Goal: Transaction & Acquisition: Purchase product/service

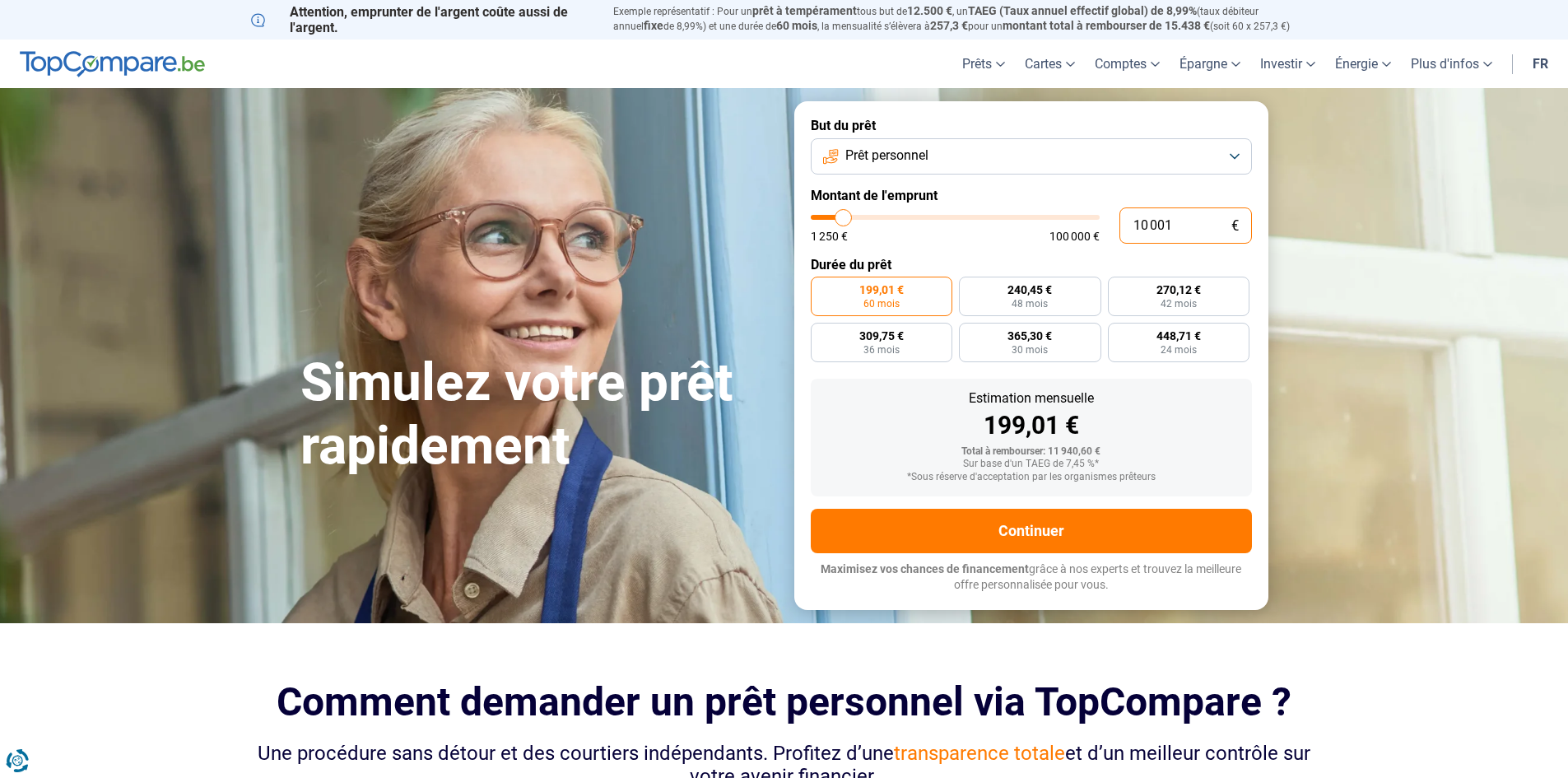
drag, startPoint x: 1184, startPoint y: 215, endPoint x: 911, endPoint y: 237, distance: 273.9
click at [911, 237] on div "10 001 € 1 250 € 100 000 €" at bounding box center [1031, 226] width 441 height 37
type input "7"
type input "1250"
type input "70"
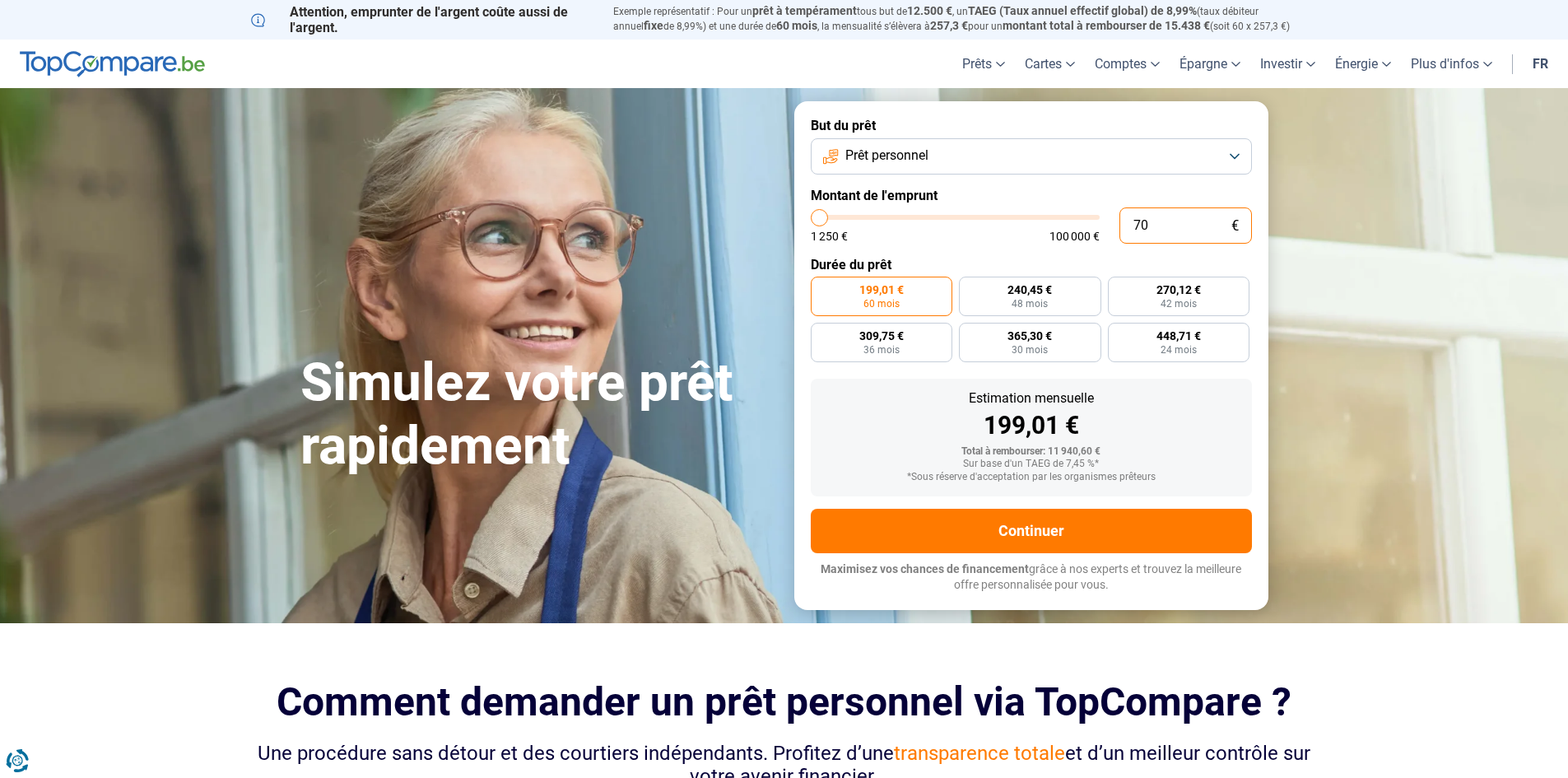
type input "1250"
type input "700"
type input "1250"
type input "7 000"
type input "7000"
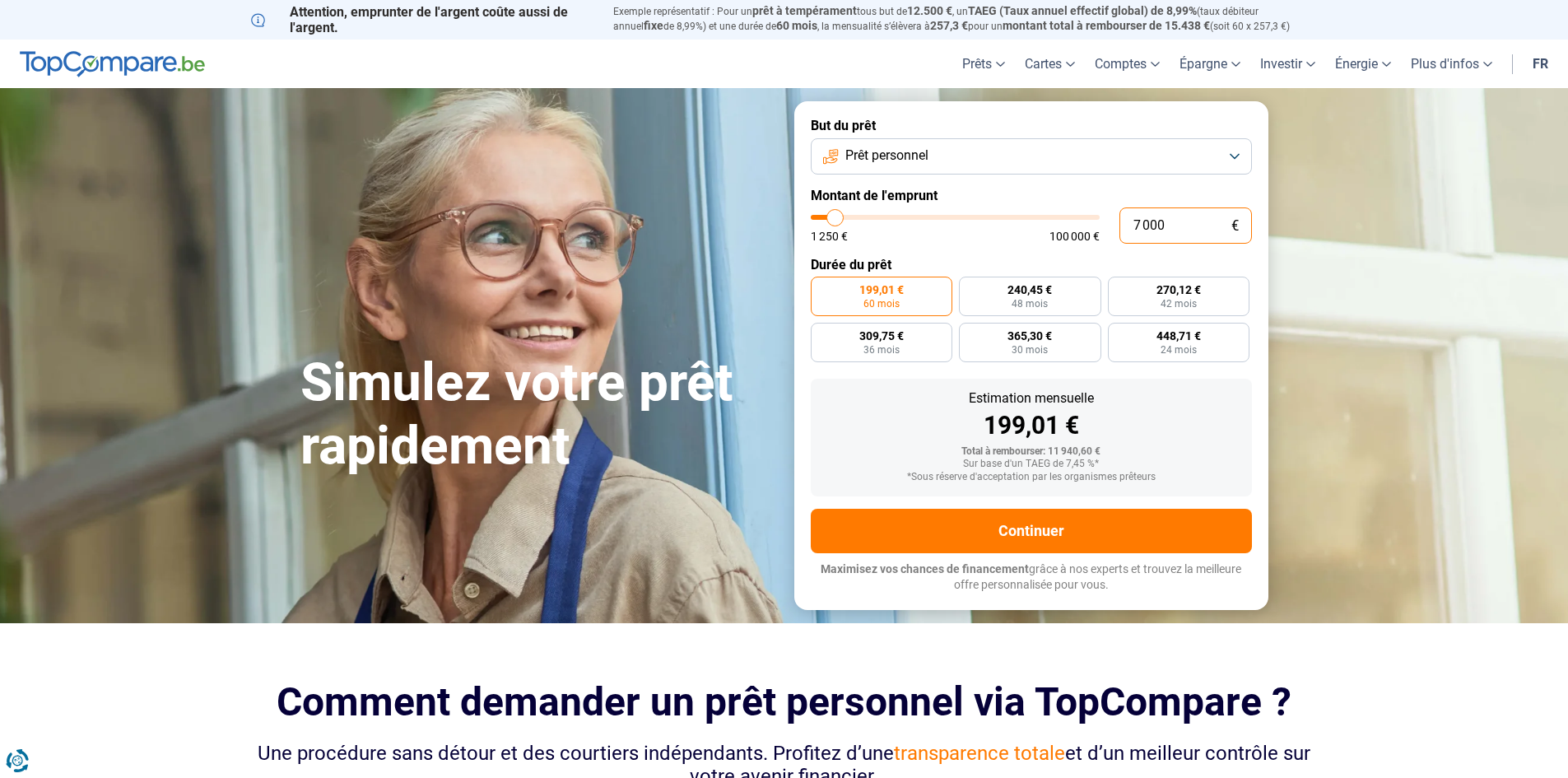
radio input "true"
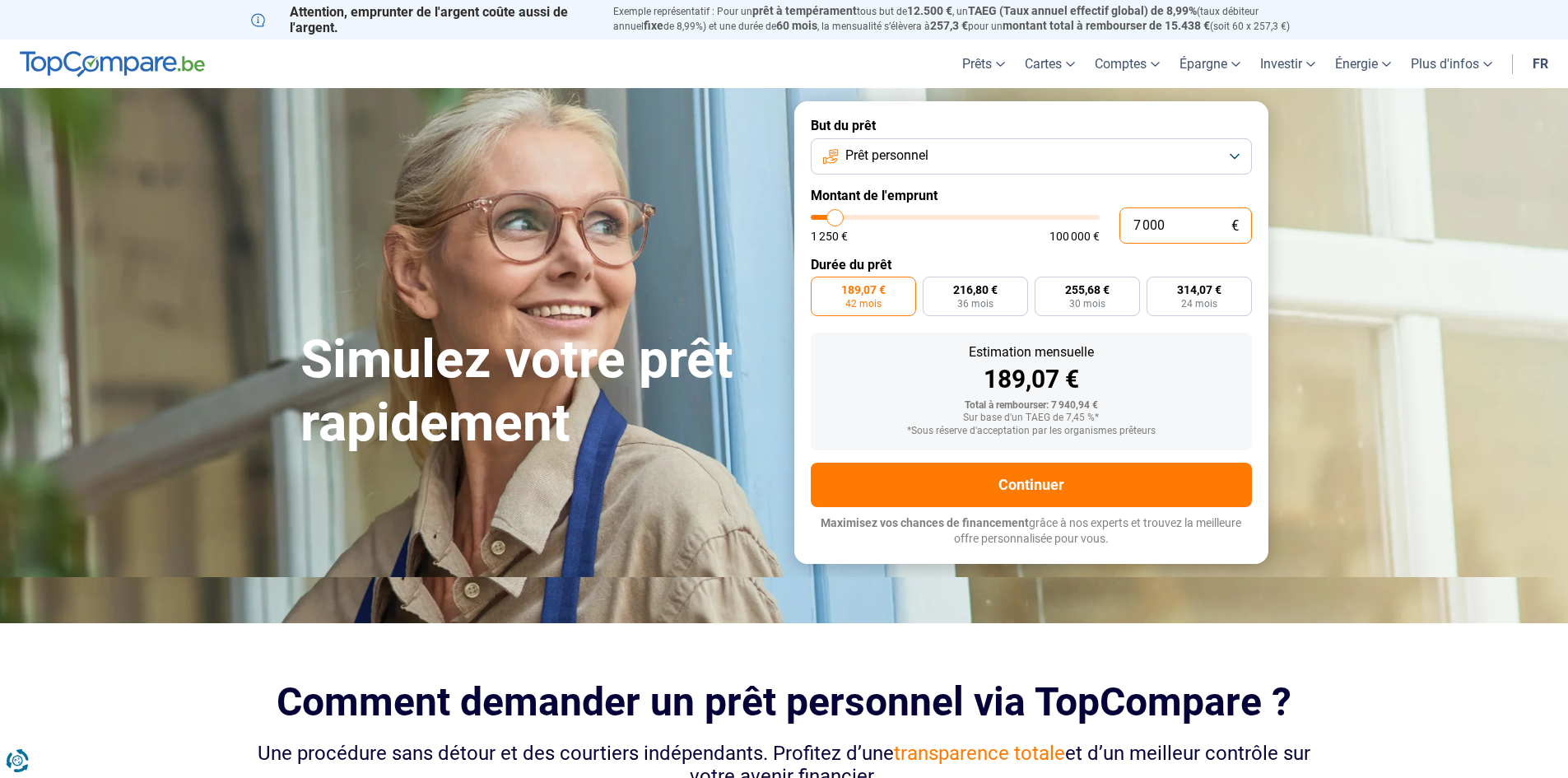
drag, startPoint x: 1149, startPoint y: 237, endPoint x: 1046, endPoint y: 245, distance: 103.3
click at [1046, 245] on form "But du prêt Prêt personnel Montant de l'emprunt 7 000 € 1 250 € 100 000 € Durée…" at bounding box center [1031, 332] width 474 height 461
type input "6"
type input "1250"
type input "60"
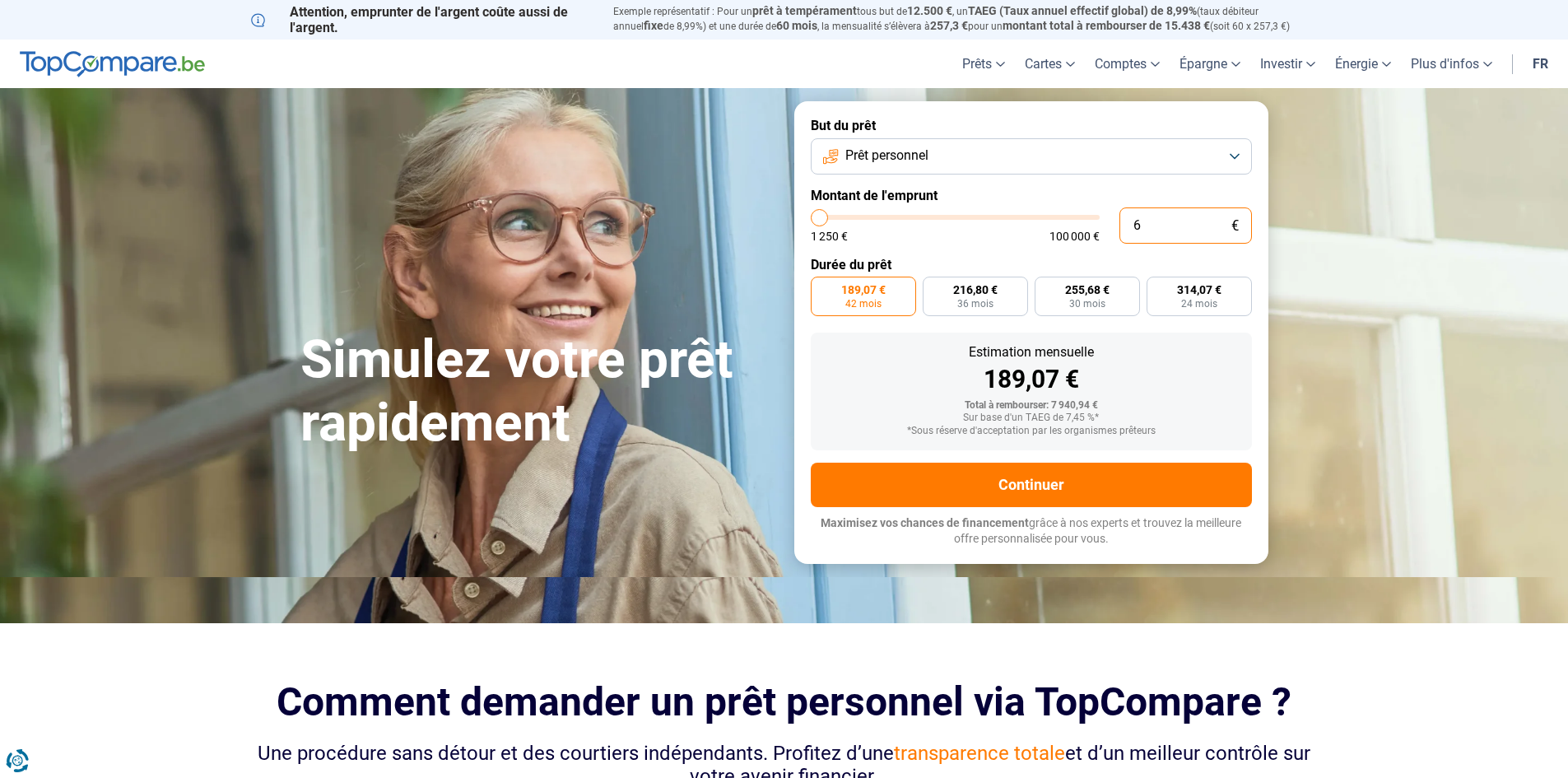
type input "1250"
type input "600"
type input "1250"
type input "6 000"
type input "6000"
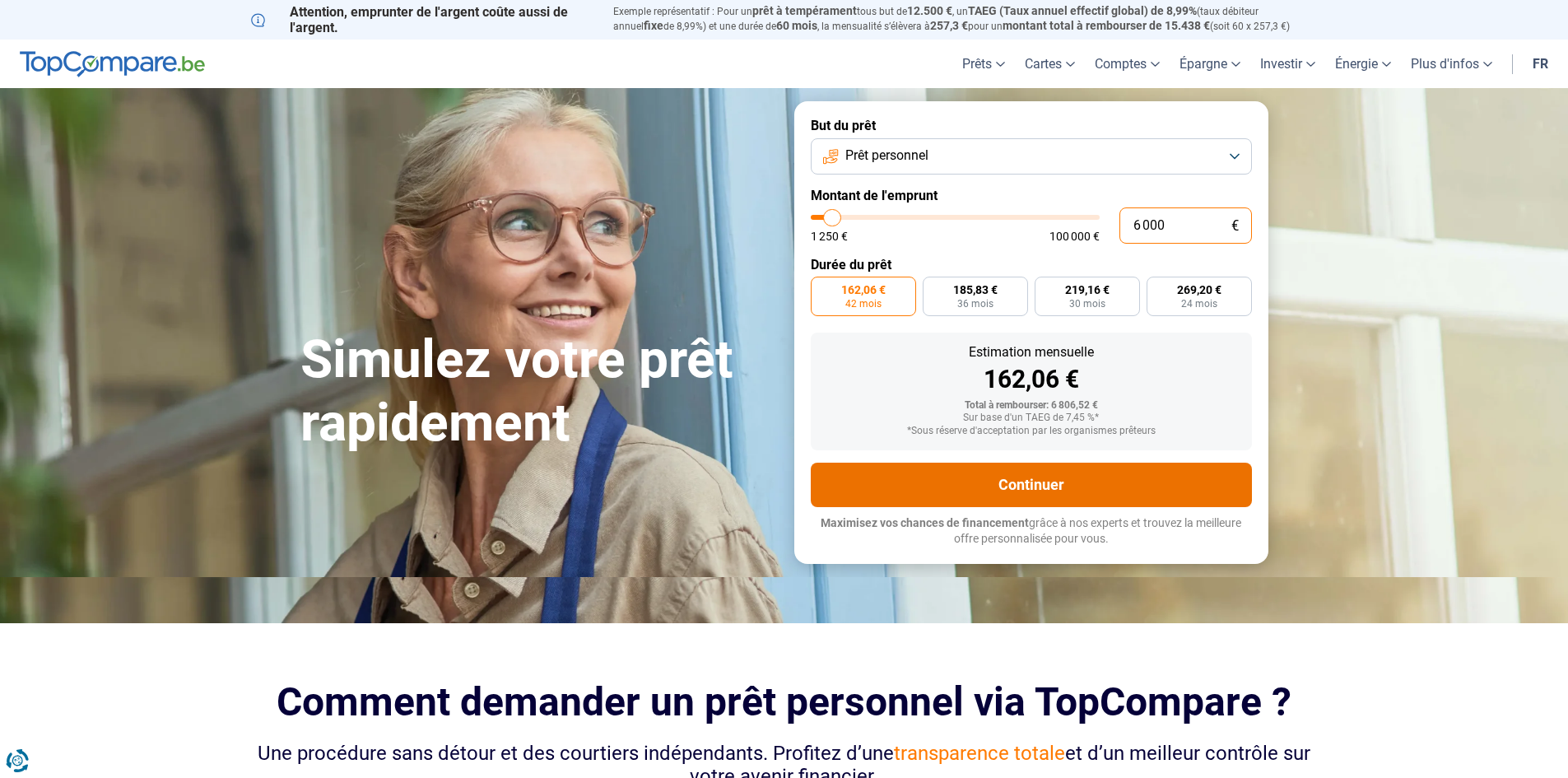
type input "6 000"
click at [986, 475] on button "Continuer" at bounding box center [1031, 485] width 441 height 44
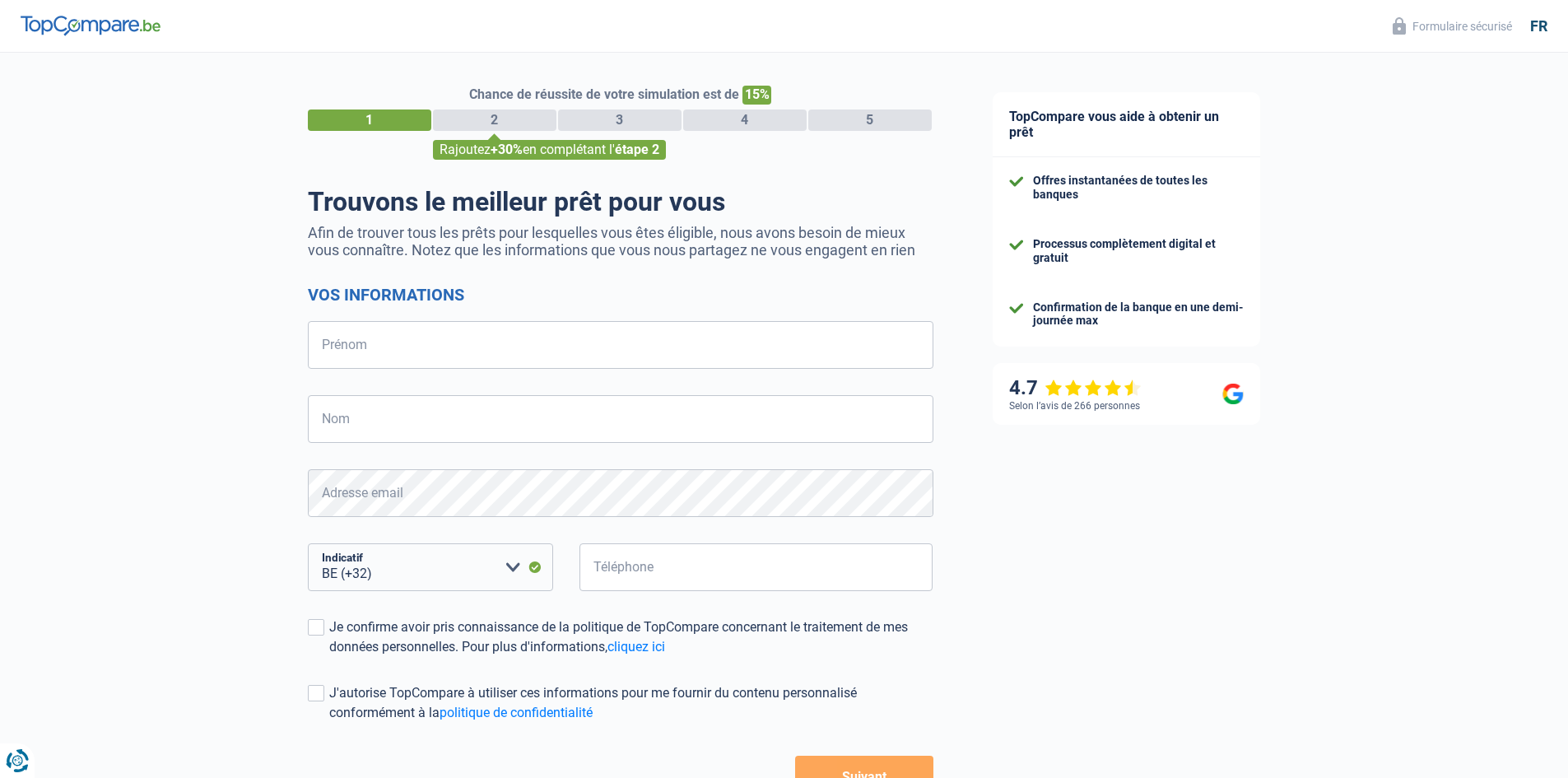
select select "32"
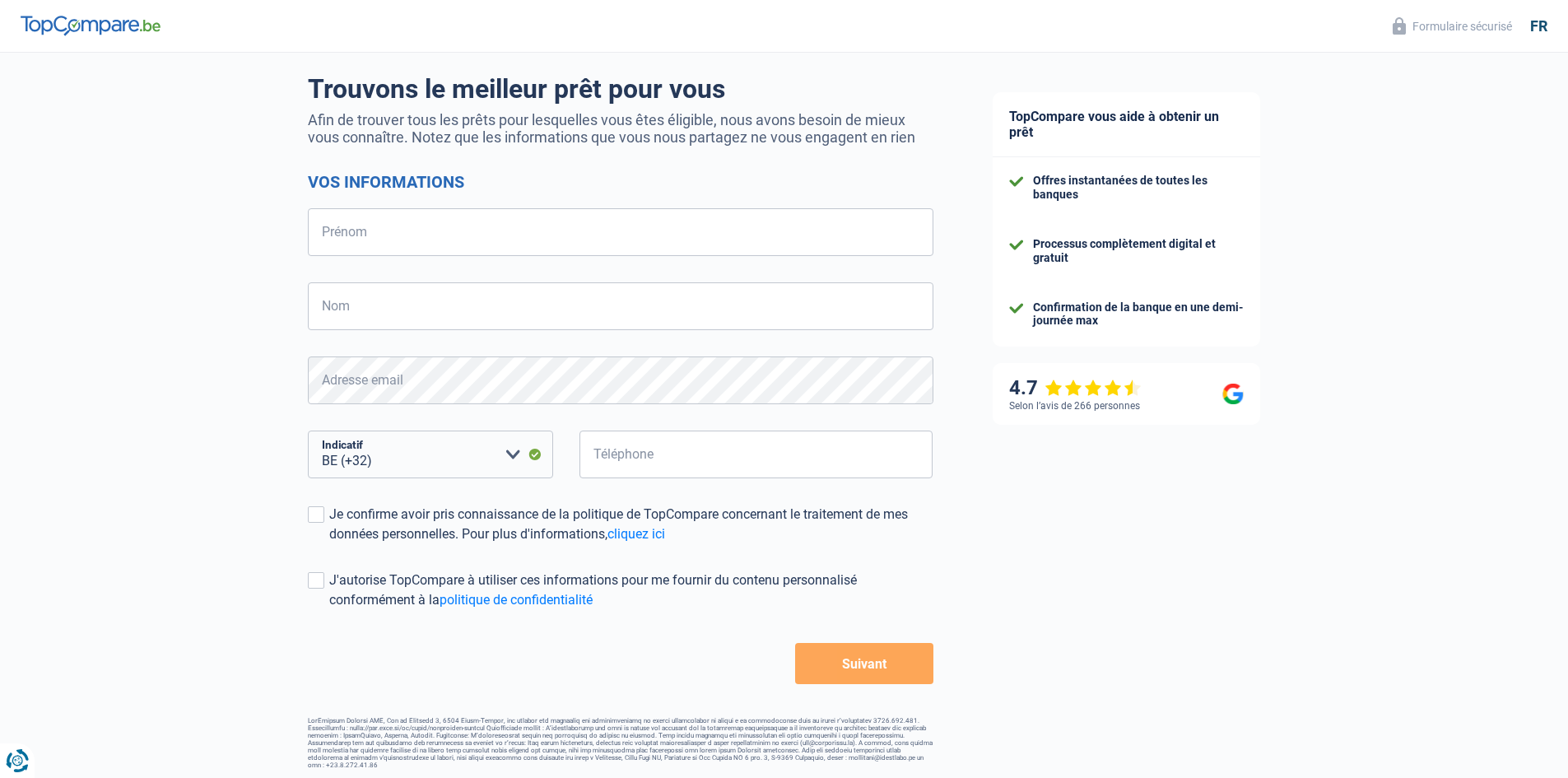
scroll to position [116, 0]
